Goal: Information Seeking & Learning: Learn about a topic

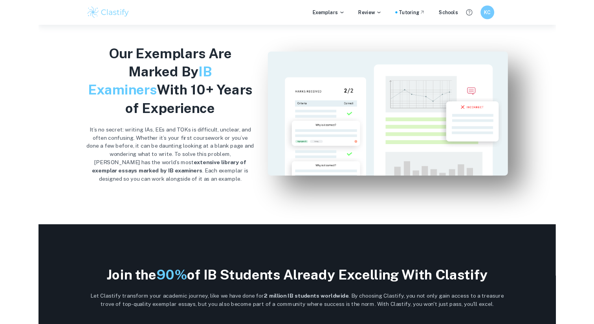
scroll to position [811, 0]
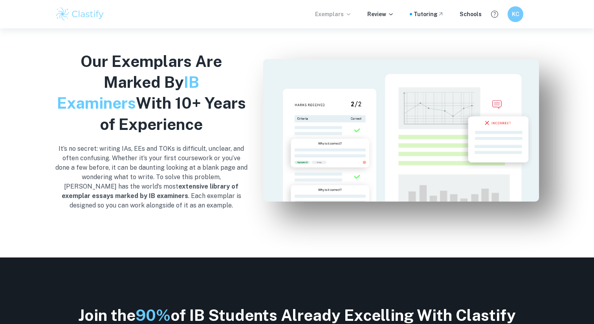
click at [267, 15] on p "Exemplars" at bounding box center [333, 14] width 37 height 9
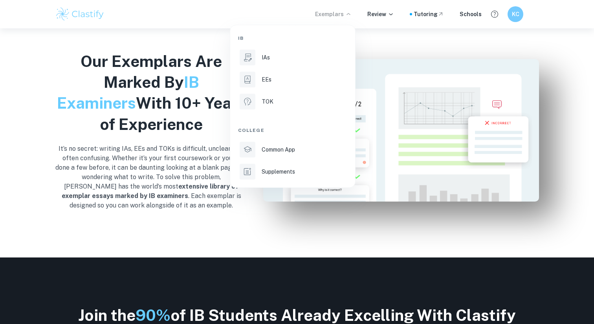
click at [267, 19] on div at bounding box center [297, 162] width 594 height 324
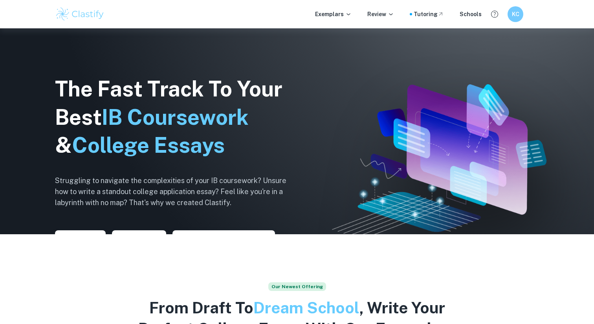
scroll to position [0, 0]
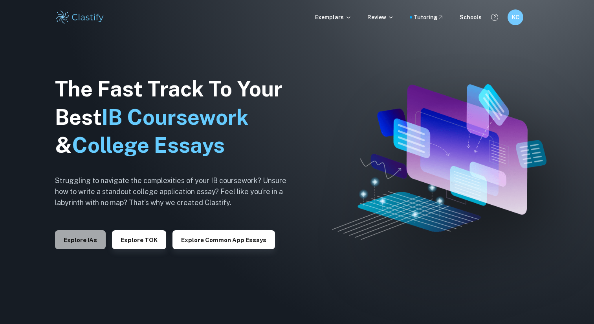
click at [89, 243] on button "Explore IAs" at bounding box center [80, 239] width 51 height 19
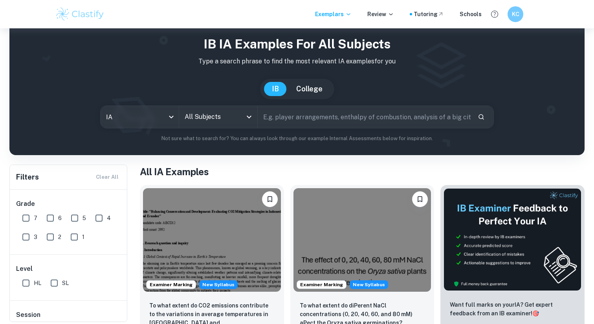
scroll to position [23, 0]
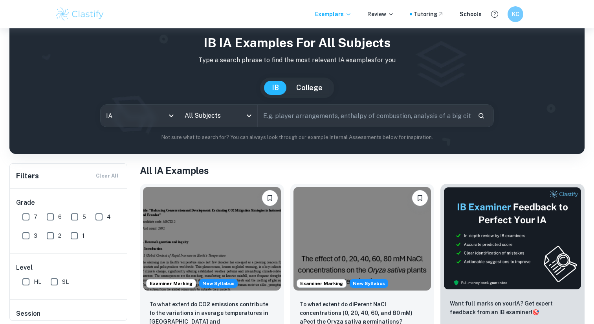
click at [267, 112] on input "text" at bounding box center [365, 116] width 214 height 22
click at [245, 114] on icon "Open" at bounding box center [249, 115] width 9 height 9
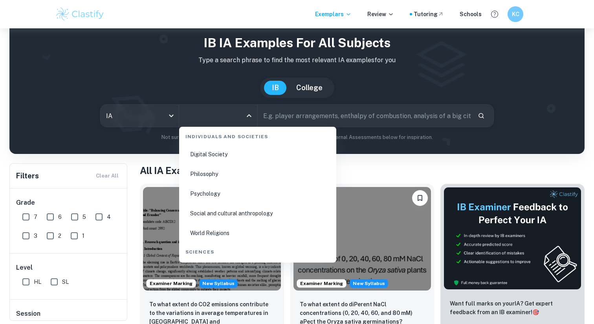
scroll to position [1508, 0]
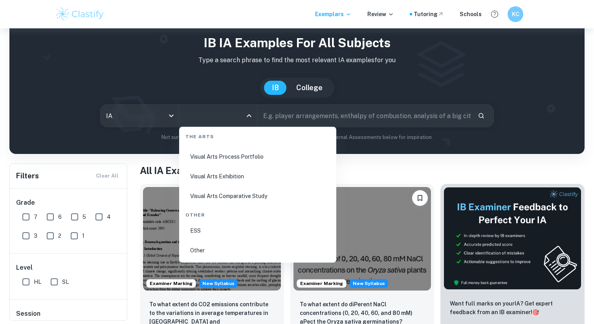
click at [238, 193] on li "Visual Arts Comparative Study" at bounding box center [257, 196] width 151 height 18
type input "Visual Arts Comparative Study"
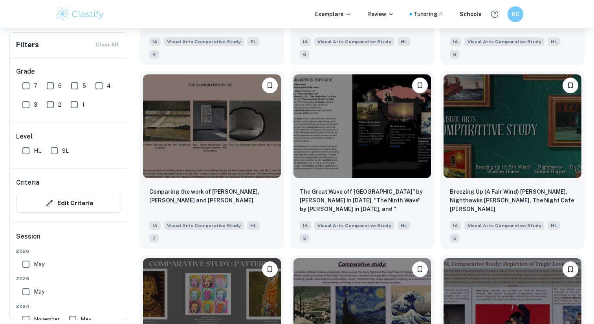
scroll to position [1788, 0]
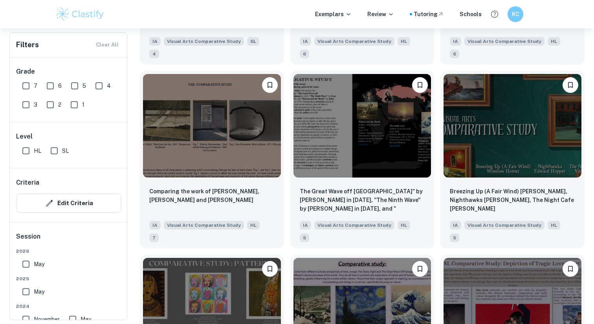
click at [238, 257] on img at bounding box center [212, 308] width 138 height 103
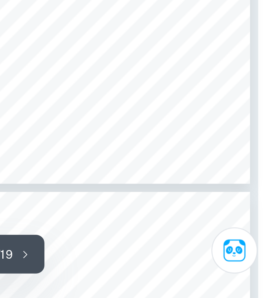
scroll to position [462, 4]
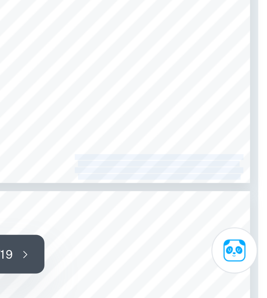
click at [175, 230] on div "In reference to the general painting, as seen In the hair, the scale of the pol…" at bounding box center [129, 170] width 259 height 146
copy div "Furthermore, these spikes/cones assist the viewer to have an understanding that…"
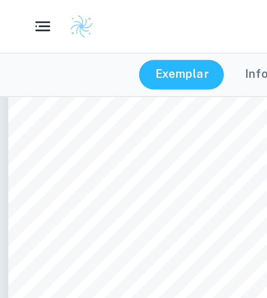
scroll to position [669, 0]
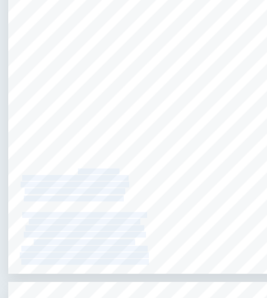
drag, startPoint x: 11, startPoint y: 125, endPoint x: 37, endPoint y: 135, distance: 27.4
click at [37, 135] on div "In reference to Forbes, [PERSON_NAME] would also call her polka dots, 8the use …" at bounding box center [133, 113] width 259 height 146
click at [37, 136] on span "from passing through and getting to her" at bounding box center [36, 137] width 42 height 2
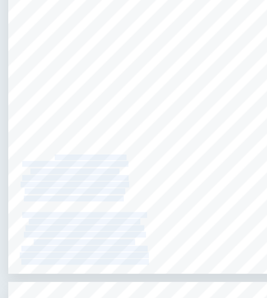
drag, startPoint x: 10, startPoint y: 126, endPoint x: 26, endPoint y: 130, distance: 16.3
click at [26, 130] on div "In reference to Forbes, [PERSON_NAME] would also call her polka dots, 8the use …" at bounding box center [133, 113] width 259 height 146
click at [31, 110] on div "In reference to Forbes, [PERSON_NAME] would also call her polka dots, 8the use …" at bounding box center [133, 113] width 259 height 146
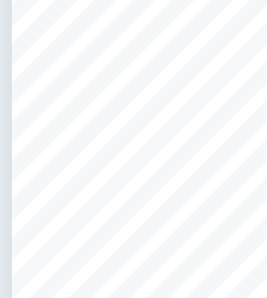
click at [10, 125] on div "In reference to Forbes, [PERSON_NAME] would also call her polka dots, 8the use …" at bounding box center [133, 113] width 259 height 146
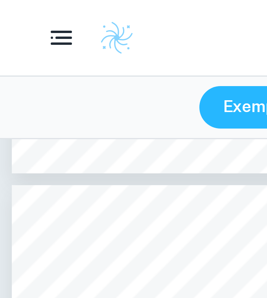
scroll to position [645, 0]
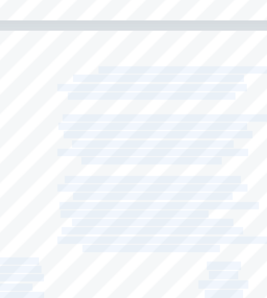
drag, startPoint x: 67, startPoint y: 75, endPoint x: 81, endPoint y: 77, distance: 13.8
click at [81, 77] on div "In reference to Forbes, [PERSON_NAME] would also call her polka dots, 8the use …" at bounding box center [133, 137] width 259 height 146
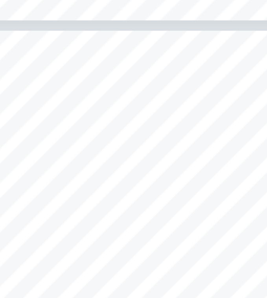
click at [81, 77] on span "Figure 1 Is a representative of the organic pattern used within the" at bounding box center [102, 76] width 68 height 2
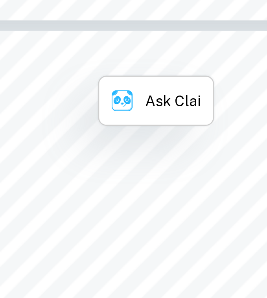
click at [81, 77] on span "Figure 1 Is a representative of the organic pattern used within the" at bounding box center [102, 76] width 68 height 2
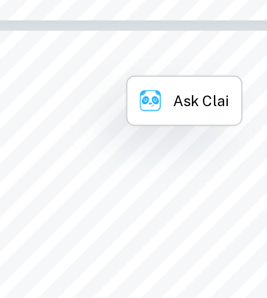
click at [82, 80] on div "In reference to Forbes, [PERSON_NAME] would also call her polka dots, 8the use …" at bounding box center [133, 137] width 259 height 146
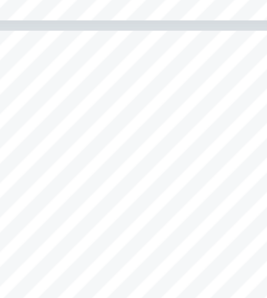
click at [82, 79] on span "background of the painting. This pattern was Influenced by [PERSON_NAME]" at bounding box center [108, 79] width 83 height 2
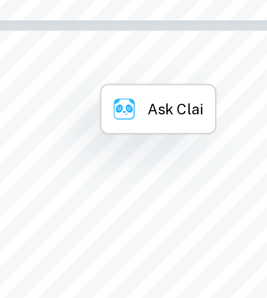
click at [82, 79] on span "background of the painting. This pattern was Influenced by [PERSON_NAME]" at bounding box center [108, 79] width 83 height 2
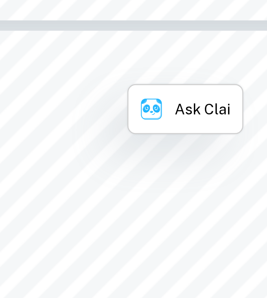
copy span "of"
click at [91, 83] on span "Kusama9s experience with [MEDICAL_DATA] and consistent" at bounding box center [104, 82] width 64 height 2
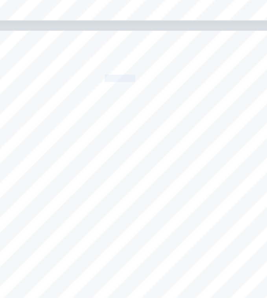
click at [91, 83] on span "Kusama9s experience with [MEDICAL_DATA] and consistent" at bounding box center [104, 82] width 64 height 2
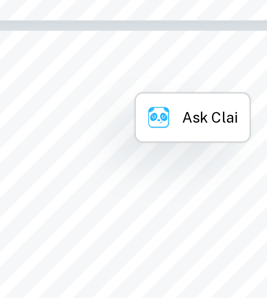
click at [91, 83] on span "Kusama9s experience with [MEDICAL_DATA] and consistent" at bounding box center [104, 82] width 64 height 2
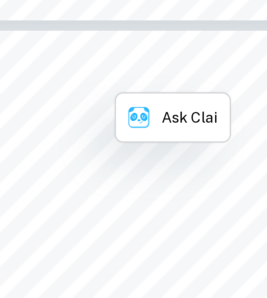
copy span "experience"
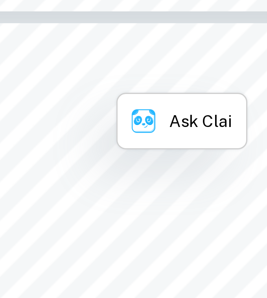
click at [82, 87] on div "In reference to Forbes, [PERSON_NAME] would also call her polka dots, 8the use …" at bounding box center [133, 137] width 259 height 146
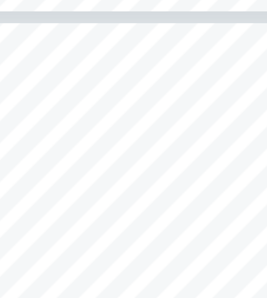
click at [82, 86] on span "hallucinations as she would see abstract patterns or even polka dot" at bounding box center [101, 86] width 71 height 2
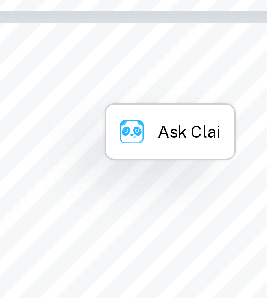
click at [82, 86] on span "hallucinations as she would see abstract patterns or even polka dot" at bounding box center [101, 86] width 71 height 2
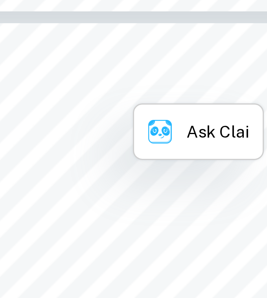
copy span "as"
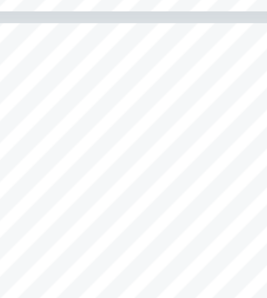
click at [87, 88] on span "patterns surrounding her within a room or designated area." at bounding box center [101, 89] width 63 height 2
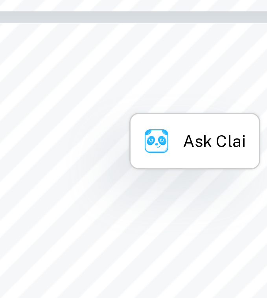
click at [87, 88] on span "patterns surrounding her within a room or designated area." at bounding box center [101, 89] width 63 height 2
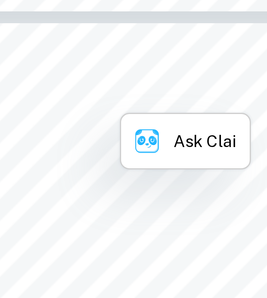
copy span "surrounding"
click at [82, 89] on span "patterns surrounding her within a room or designated area." at bounding box center [101, 89] width 63 height 2
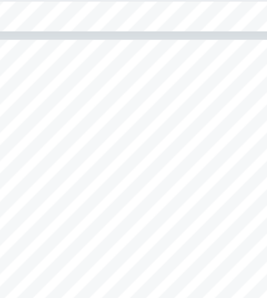
click at [68, 97] on span "As [PERSON_NAME] has used this artistic element within her self-portrait" at bounding box center [107, 97] width 78 height 2
click at [75, 96] on span "As [PERSON_NAME] has used this artistic element within her self-portrait" at bounding box center [107, 97] width 78 height 2
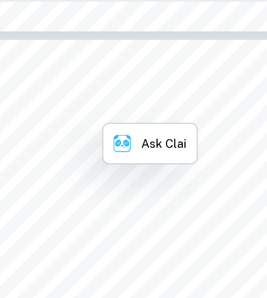
click at [75, 96] on span "As [PERSON_NAME] has used this artistic element within her self-portrait" at bounding box center [107, 97] width 78 height 2
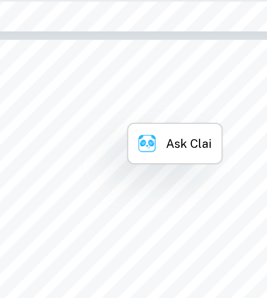
copy span "Kusama"
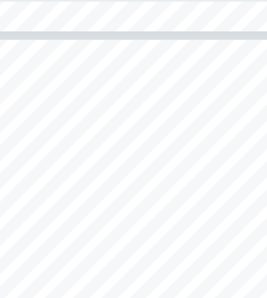
click at [81, 101] on span "piece, It allows the viewer to have a better understanding of her life" at bounding box center [102, 100] width 70 height 2
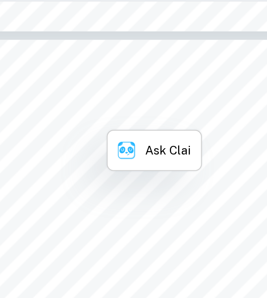
click at [81, 101] on span "piece, It allows the viewer to have a better understanding of her life" at bounding box center [102, 100] width 70 height 2
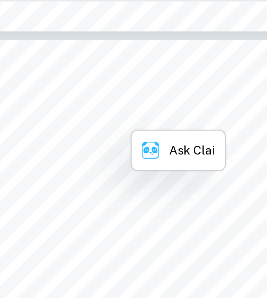
copy span "allows"
click at [86, 104] on span "and general experience with hallucinations and [MEDICAL_DATA]," at bounding box center [104, 103] width 70 height 2
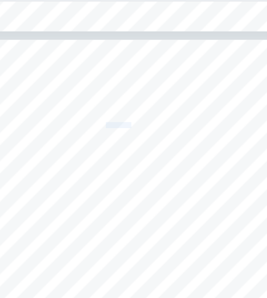
click at [86, 104] on span "and general experience with hallucinations and [MEDICAL_DATA]," at bounding box center [104, 103] width 70 height 2
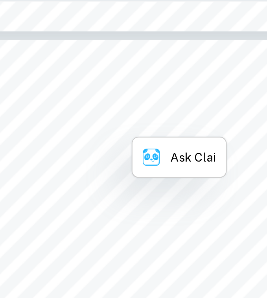
click at [86, 104] on span "and general experience with hallucinations and [MEDICAL_DATA]," at bounding box center [104, 103] width 70 height 2
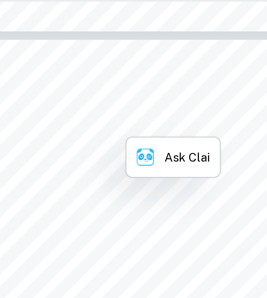
copy span "experience"
click at [88, 107] on span "especially with the precise placement of the pattern in the" at bounding box center [102, 107] width 61 height 2
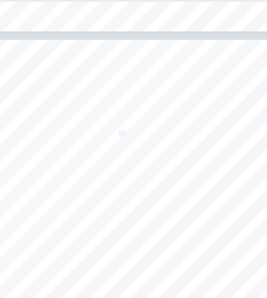
click at [88, 107] on span "especially with the precise placement of the pattern in the" at bounding box center [102, 107] width 61 height 2
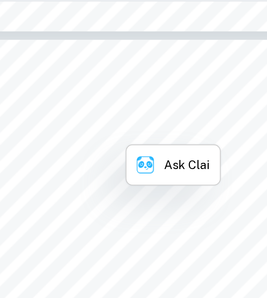
click at [88, 107] on span "especially with the precise placement of the pattern in the" at bounding box center [102, 107] width 61 height 2
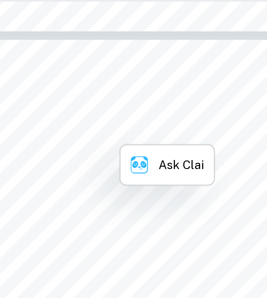
copy span "the"
click at [86, 109] on span "background of the piece allowing the viewer to understand that she" at bounding box center [101, 110] width 71 height 2
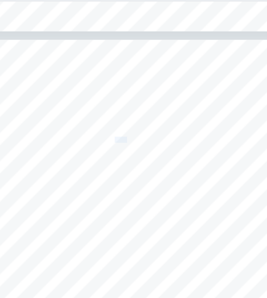
click at [86, 109] on span "background of the piece allowing the viewer to understand that she" at bounding box center [101, 110] width 71 height 2
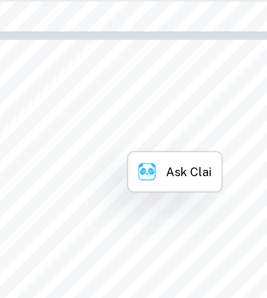
click at [86, 109] on span "background of the piece allowing the viewer to understand that she" at bounding box center [101, 110] width 71 height 2
copy span "piece"
click at [83, 113] on span "also hallucinated this pattern in her surroundings." at bounding box center [101, 113] width 52 height 2
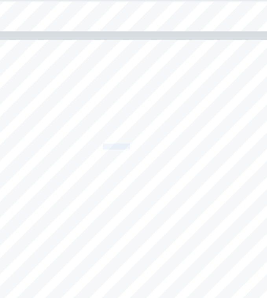
click at [83, 113] on span "also hallucinated this pattern in her surroundings." at bounding box center [101, 113] width 52 height 2
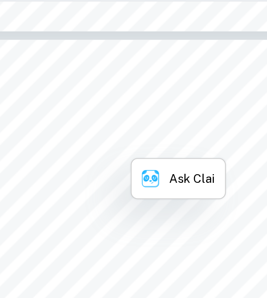
click at [83, 113] on span "also hallucinated this pattern in her surroundings." at bounding box center [101, 113] width 52 height 2
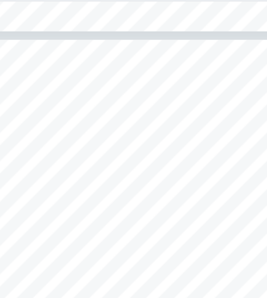
click at [76, 119] on span "Moreover, in reference to Figure 1, It can be suggested that the" at bounding box center [102, 120] width 66 height 2
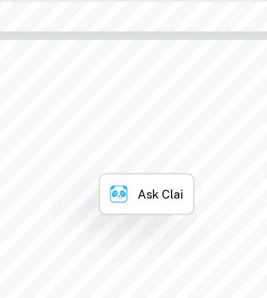
click at [76, 119] on span "Moreover, in reference to Figure 1, It can be suggested that the" at bounding box center [102, 120] width 66 height 2
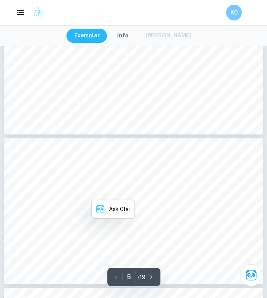
scroll to position [602, 0]
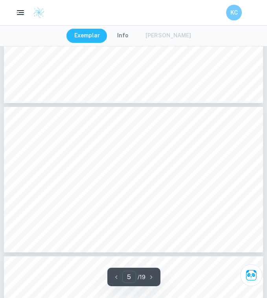
click at [79, 180] on span "(OCD). Organic and repetitive patterns, such as this, were" at bounding box center [102, 179] width 60 height 2
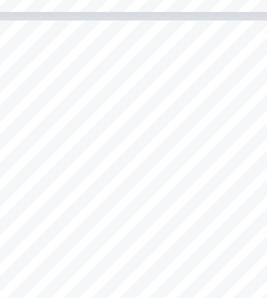
click at [85, 162] on span "Moreover, in reference to Figure 1, It can be suggested that the" at bounding box center [102, 163] width 66 height 2
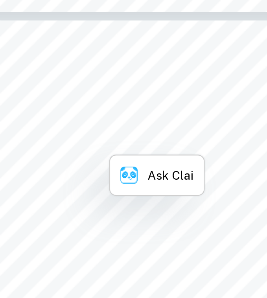
click at [85, 162] on span "Moreover, in reference to Figure 1, It can be suggested that the" at bounding box center [102, 163] width 66 height 2
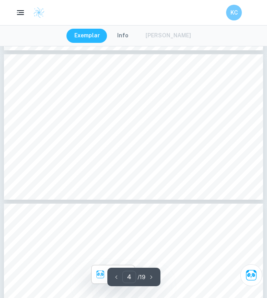
scroll to position [493, 0]
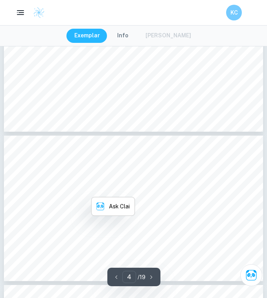
type input "5"
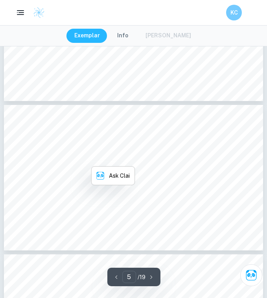
scroll to position [622, 0]
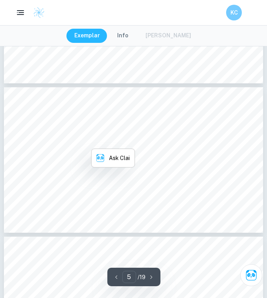
click at [78, 157] on span "hallucinations, she also dealt with [MEDICAL_DATA]" at bounding box center [95, 156] width 55 height 2
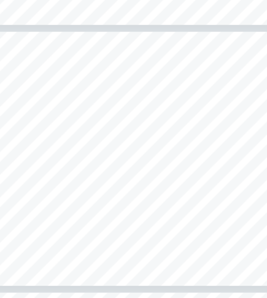
click at [100, 142] on span "Moreover, in reference to Figure 1, It can be suggested that the" at bounding box center [102, 143] width 66 height 2
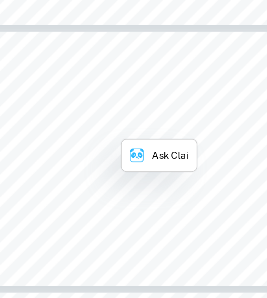
click at [100, 142] on span "Moreover, in reference to Figure 1, It can be suggested that the" at bounding box center [102, 143] width 66 height 2
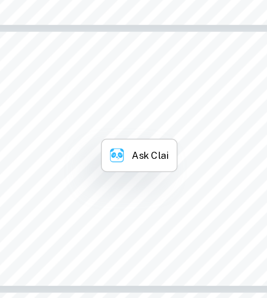
click at [97, 147] on span "orange In the background Is seeping through the Infinite net (one of" at bounding box center [101, 146] width 71 height 2
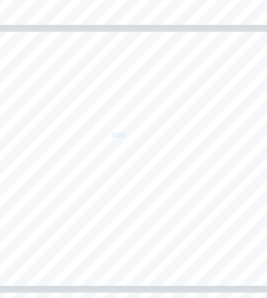
click at [97, 147] on span "orange In the background Is seeping through the Infinite net (one of" at bounding box center [101, 146] width 71 height 2
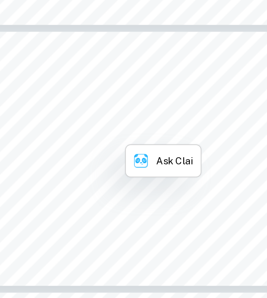
click at [97, 147] on span "orange In the background Is seeping through the Infinite net (one of" at bounding box center [101, 146] width 71 height 2
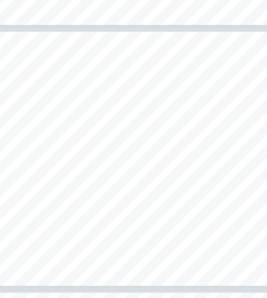
click at [91, 150] on span "Kusama9s characteristic motifs) of black organic shapes." at bounding box center [102, 150] width 60 height 2
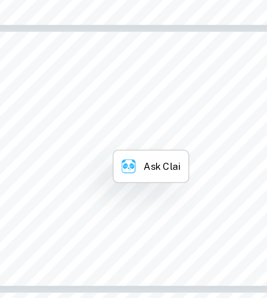
click at [91, 150] on span "Kusama9s characteristic motifs) of black organic shapes." at bounding box center [102, 150] width 60 height 2
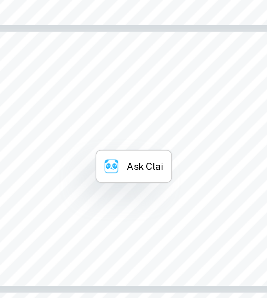
click at [79, 153] on span "Throughout Kusama9s life, despite dealing with [MEDICAL_DATA] and" at bounding box center [104, 153] width 74 height 2
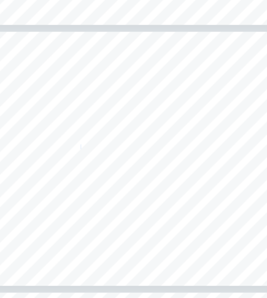
click at [79, 153] on span "Throughout Kusama9s life, despite dealing with [MEDICAL_DATA] and" at bounding box center [104, 153] width 74 height 2
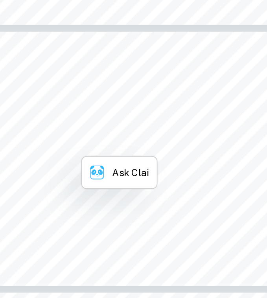
click at [79, 153] on span "Throughout Kusama9s life, despite dealing with [MEDICAL_DATA] and" at bounding box center [104, 153] width 74 height 2
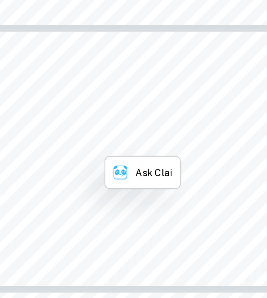
click at [88, 156] on span "hallucinations, she also dealt with [MEDICAL_DATA]" at bounding box center [95, 156] width 55 height 2
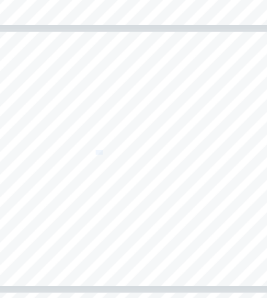
click at [88, 156] on span "hallucinations, she also dealt with [MEDICAL_DATA]" at bounding box center [95, 156] width 55 height 2
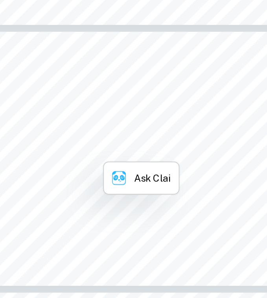
click at [88, 156] on span "hallucinations, she also dealt with [MEDICAL_DATA]" at bounding box center [95, 156] width 55 height 2
click at [83, 159] on span "(OCD). Organic and repetitive patterns, such as this, were" at bounding box center [102, 159] width 60 height 2
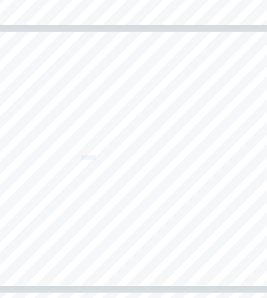
click at [83, 159] on span "(OCD). Organic and repetitive patterns, such as this, were" at bounding box center [102, 159] width 60 height 2
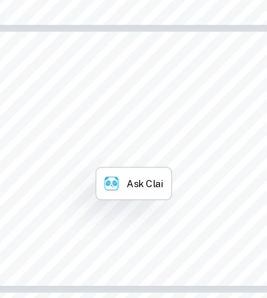
click at [83, 159] on span "(OCD). Organic and repetitive patterns, such as this, were" at bounding box center [102, 159] width 60 height 2
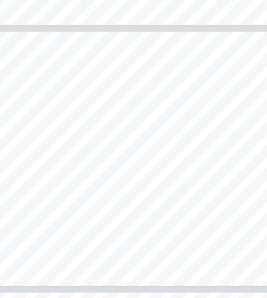
click at [79, 164] on span "therapeutic for her to draw and visually look at. However, within" at bounding box center [102, 163] width 68 height 2
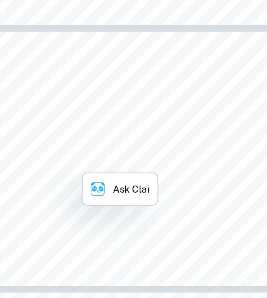
click at [79, 164] on span "therapeutic for her to draw and visually look at. However, within" at bounding box center [102, 163] width 68 height 2
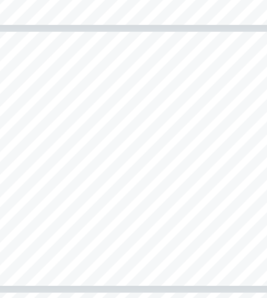
click at [77, 166] on span "this piece, [PERSON_NAME] has used this significant and personal pattern to" at bounding box center [106, 166] width 81 height 2
click at [97, 169] on span "depict other symbolic meanings within the piece." at bounding box center [101, 169] width 51 height 2
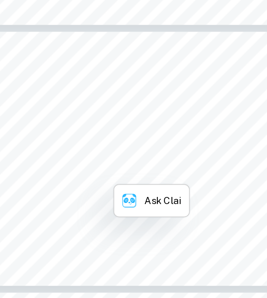
click at [97, 169] on span "depict other symbolic meanings within the piece." at bounding box center [101, 169] width 51 height 2
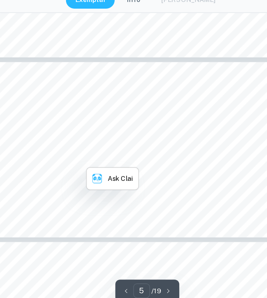
scroll to position [622, 0]
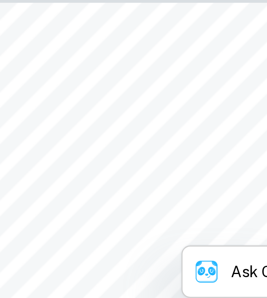
click at [38, 92] on span "Figure 1" at bounding box center [37, 91] width 9 height 3
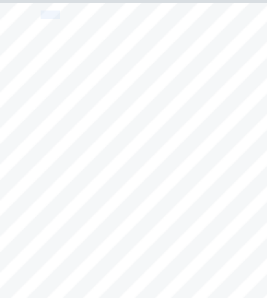
click at [38, 92] on span "Figure 1" at bounding box center [37, 91] width 9 height 3
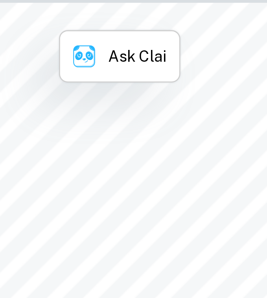
click at [38, 92] on span "Figure 1" at bounding box center [37, 91] width 9 height 3
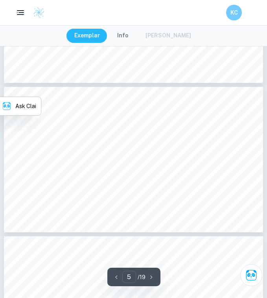
click at [90, 108] on span "hallucinations as she would see abstract patterns or even polka dot" at bounding box center [101, 108] width 71 height 2
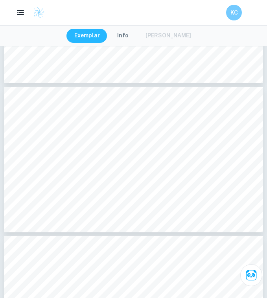
click at [90, 108] on span "hallucinations as she would see abstract patterns or even polka dot" at bounding box center [101, 108] width 71 height 2
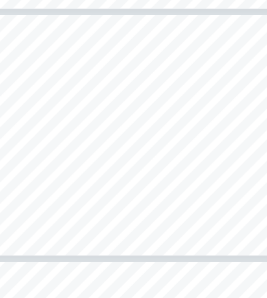
scroll to position [651, 0]
